Goal: Transaction & Acquisition: Book appointment/travel/reservation

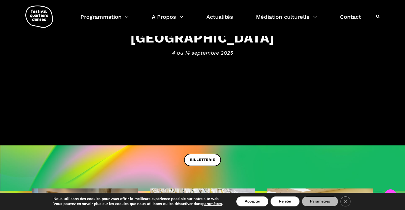
scroll to position [74, 0]
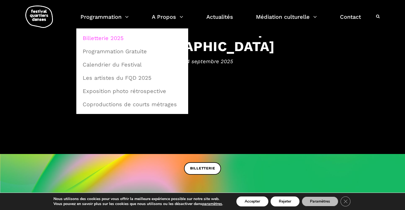
click at [118, 40] on link "Billetterie 2025" at bounding box center [132, 38] width 106 height 13
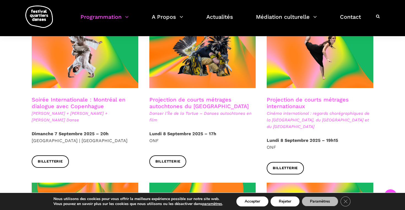
scroll to position [321, 0]
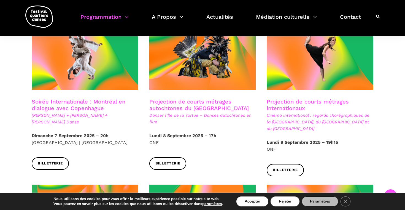
click at [94, 98] on link "Soirée Internationale : Montréal en dialogue avec Copenhague" at bounding box center [79, 104] width 94 height 13
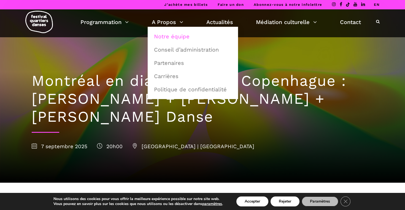
click at [160, 35] on link "Notre équipe" at bounding box center [193, 36] width 84 height 13
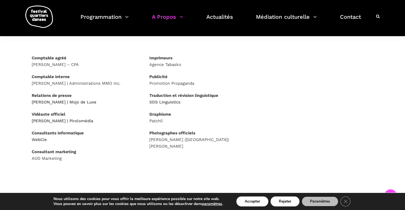
scroll to position [253, 0]
